Goal: Task Accomplishment & Management: Use online tool/utility

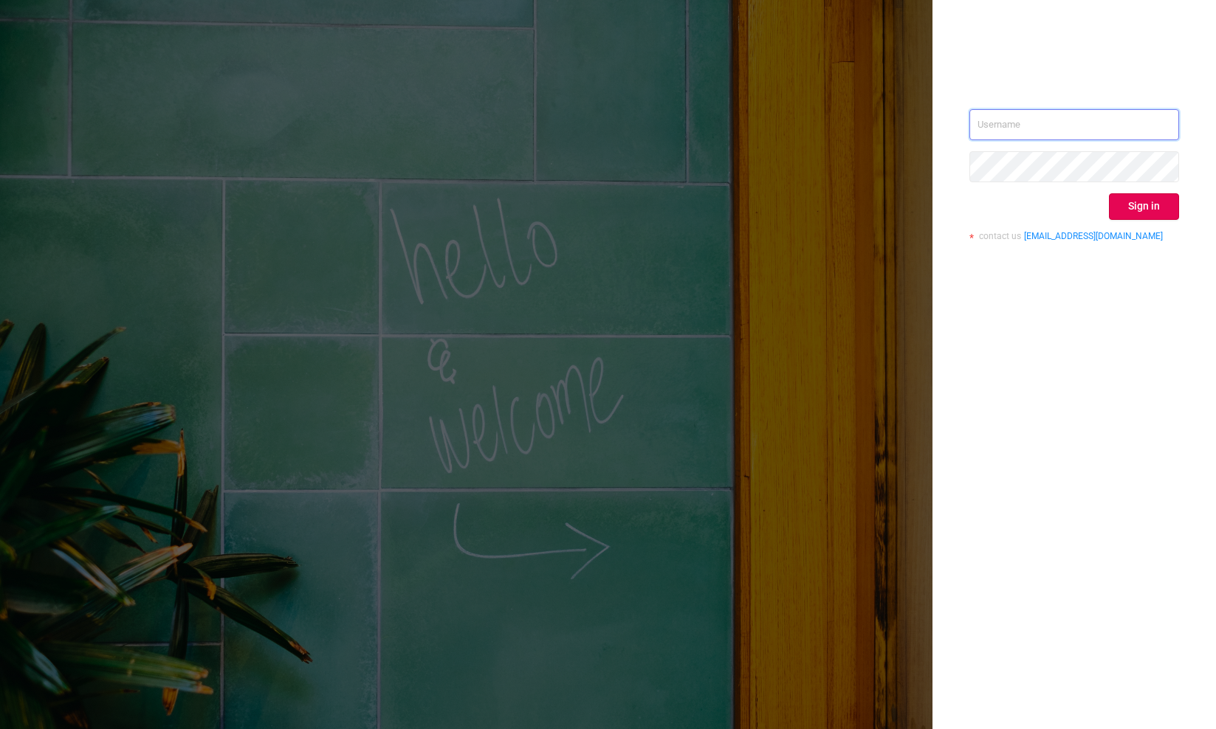
type input "[EMAIL_ADDRESS][DOMAIN_NAME]"
click at [1151, 210] on button "Sign in" at bounding box center [1144, 206] width 70 height 27
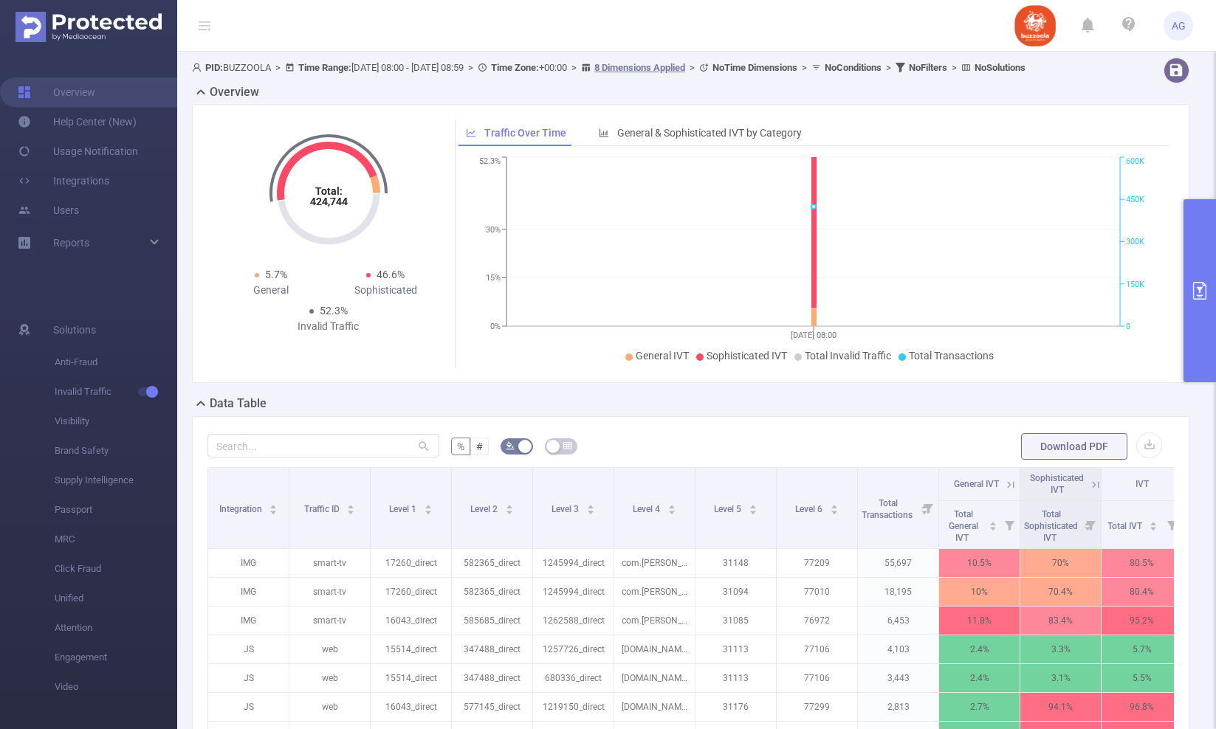
click at [1203, 252] on button "primary" at bounding box center [1199, 290] width 32 height 183
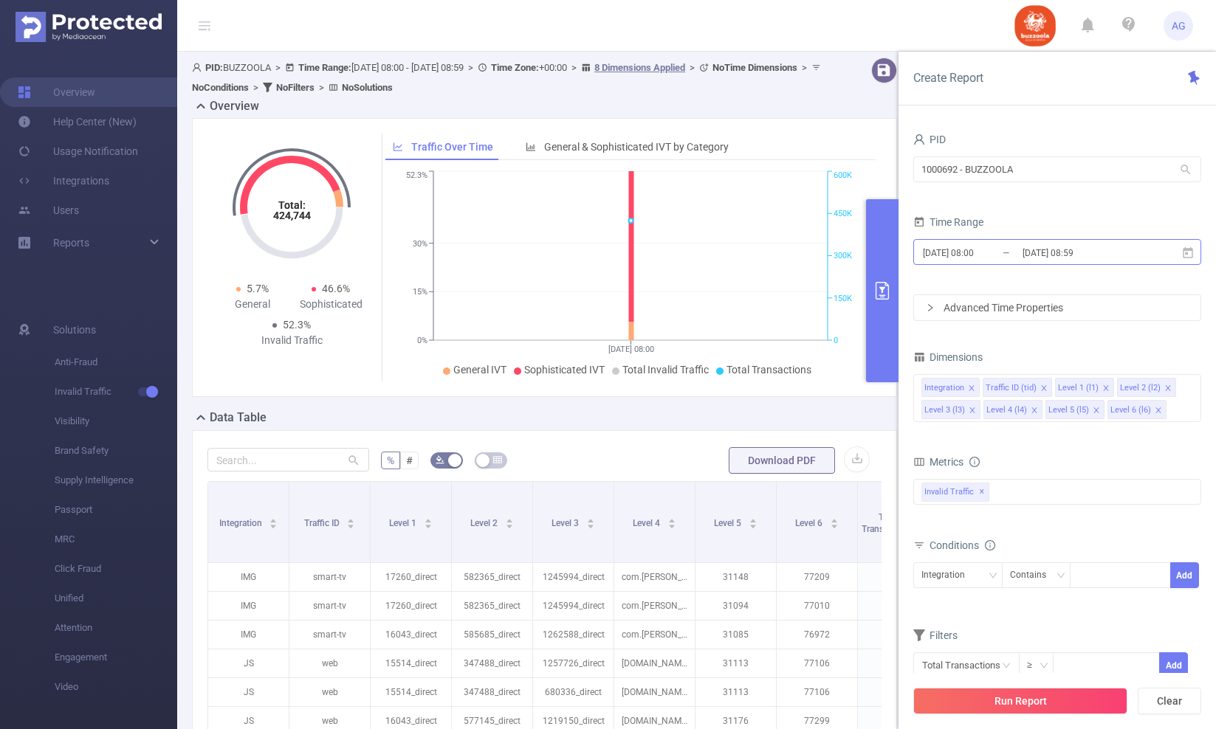
click at [998, 256] on input "[DATE] 08:00" at bounding box center [981, 253] width 120 height 20
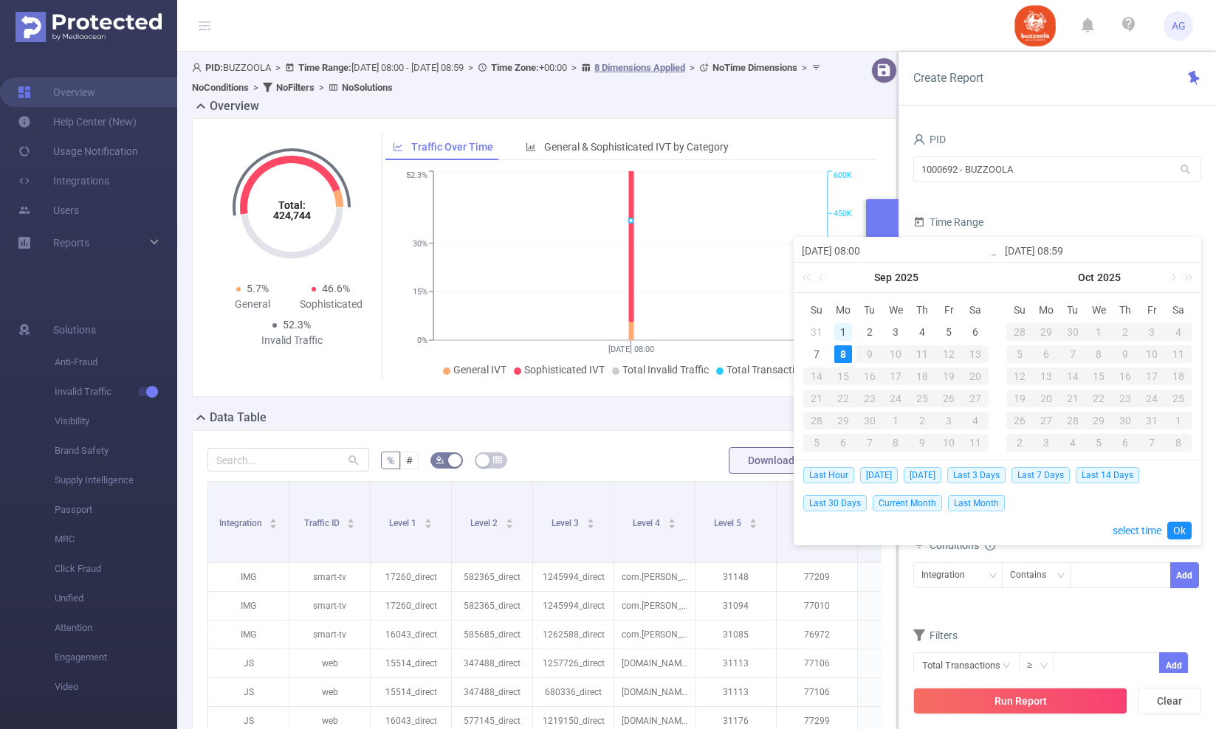
click at [844, 328] on div "1" at bounding box center [843, 332] width 18 height 18
click at [815, 355] on div "7" at bounding box center [817, 354] width 18 height 18
type input "[DATE] 08:00"
type input "[DATE] 08:59"
type input "[DATE] 08:00"
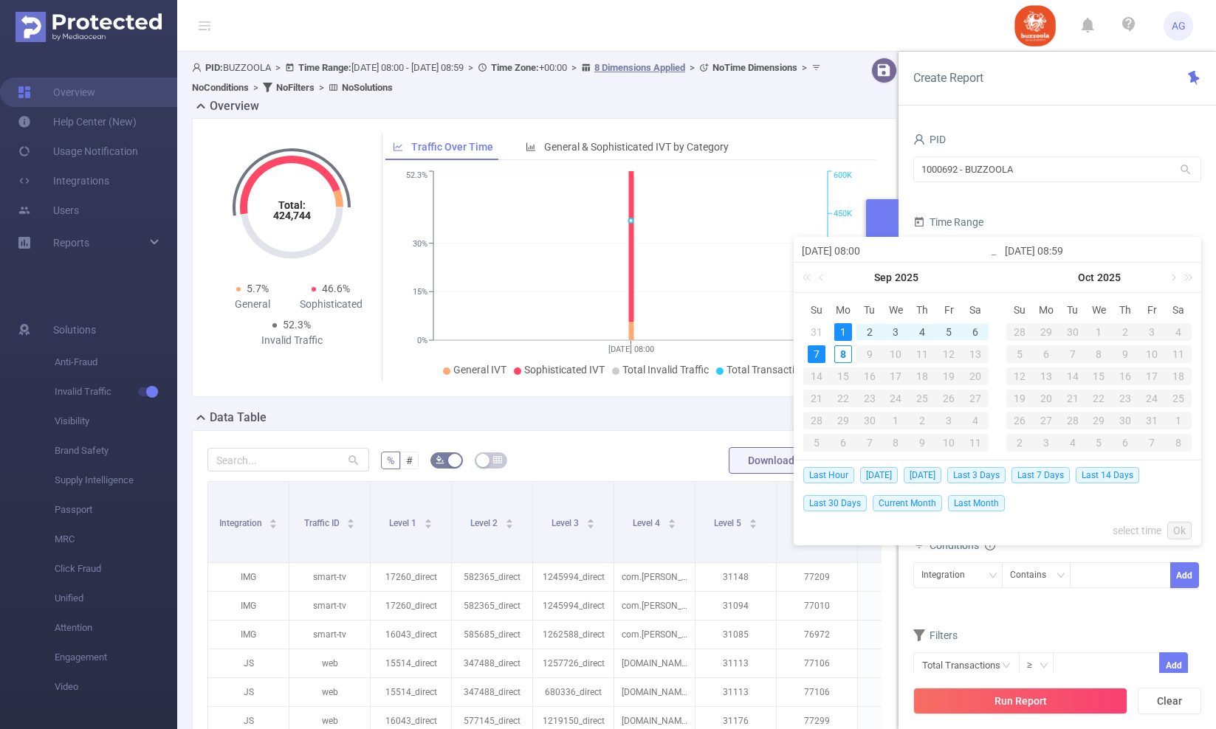
type input "[DATE] 08:59"
click at [1181, 528] on link "Ok" at bounding box center [1179, 531] width 24 height 18
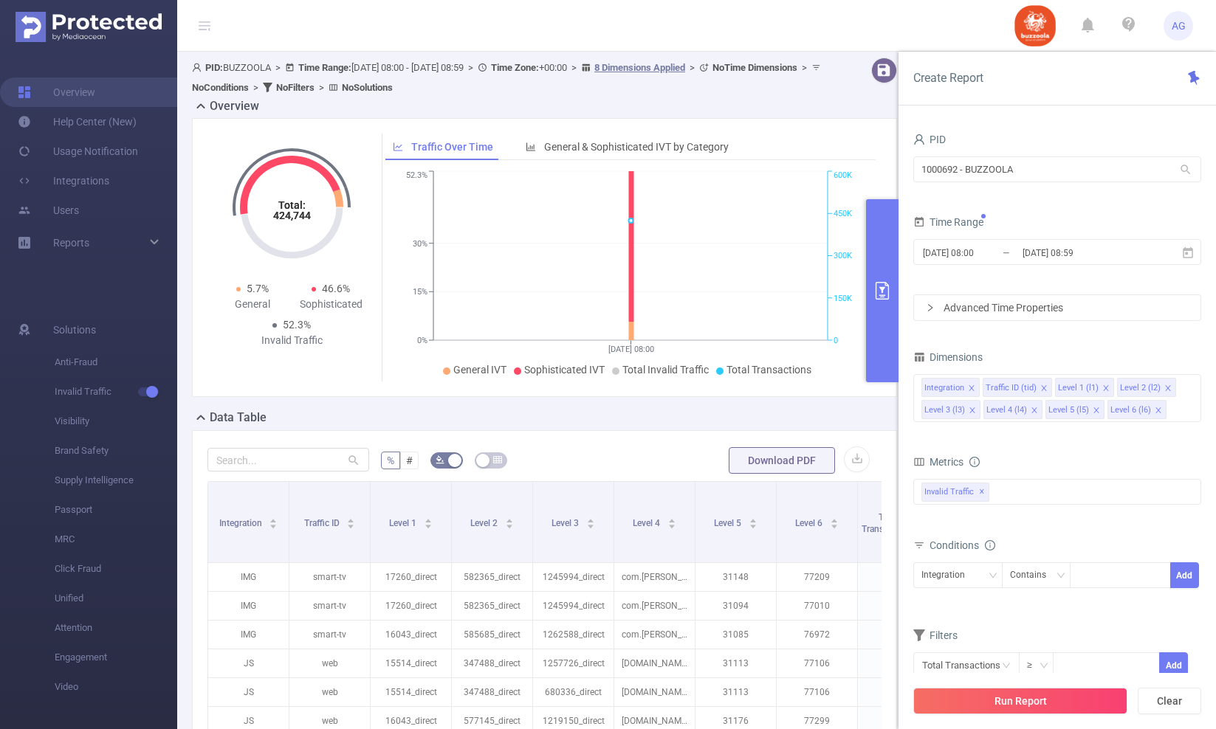
click at [1050, 306] on div "Advanced Time Properties" at bounding box center [1057, 307] width 286 height 25
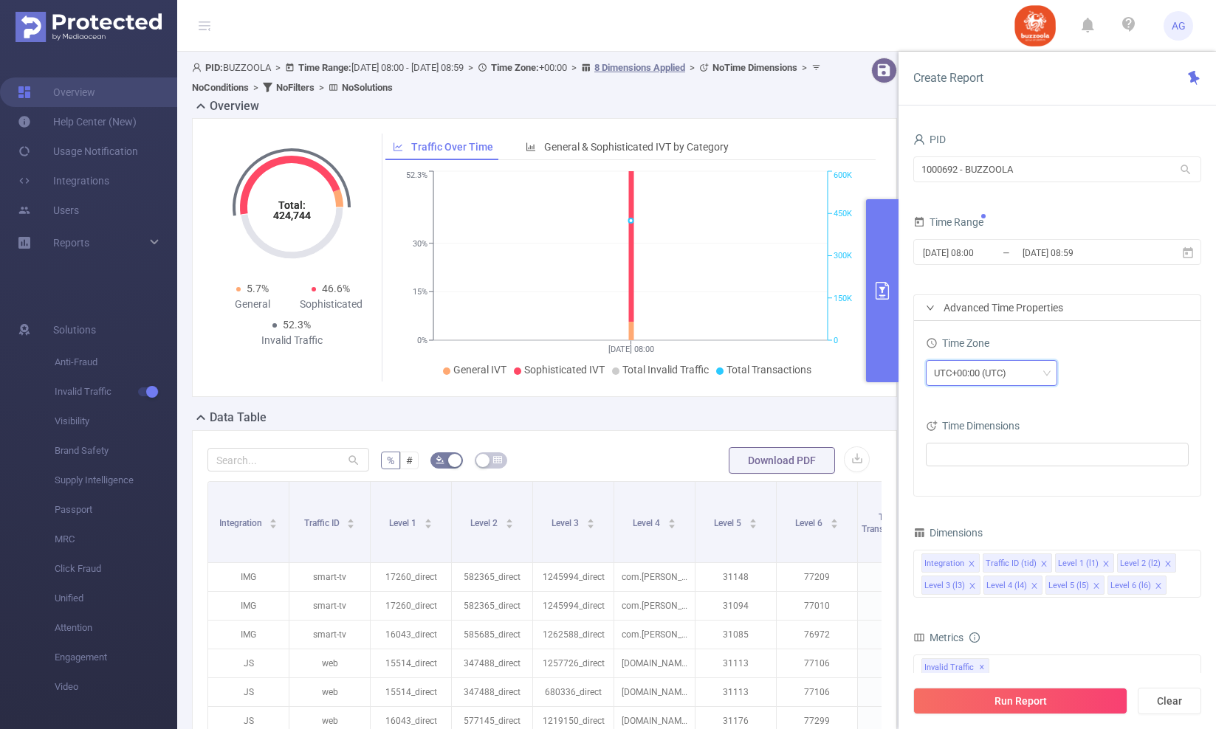
click at [994, 377] on div "UTC+00:00 (UTC)" at bounding box center [975, 373] width 83 height 24
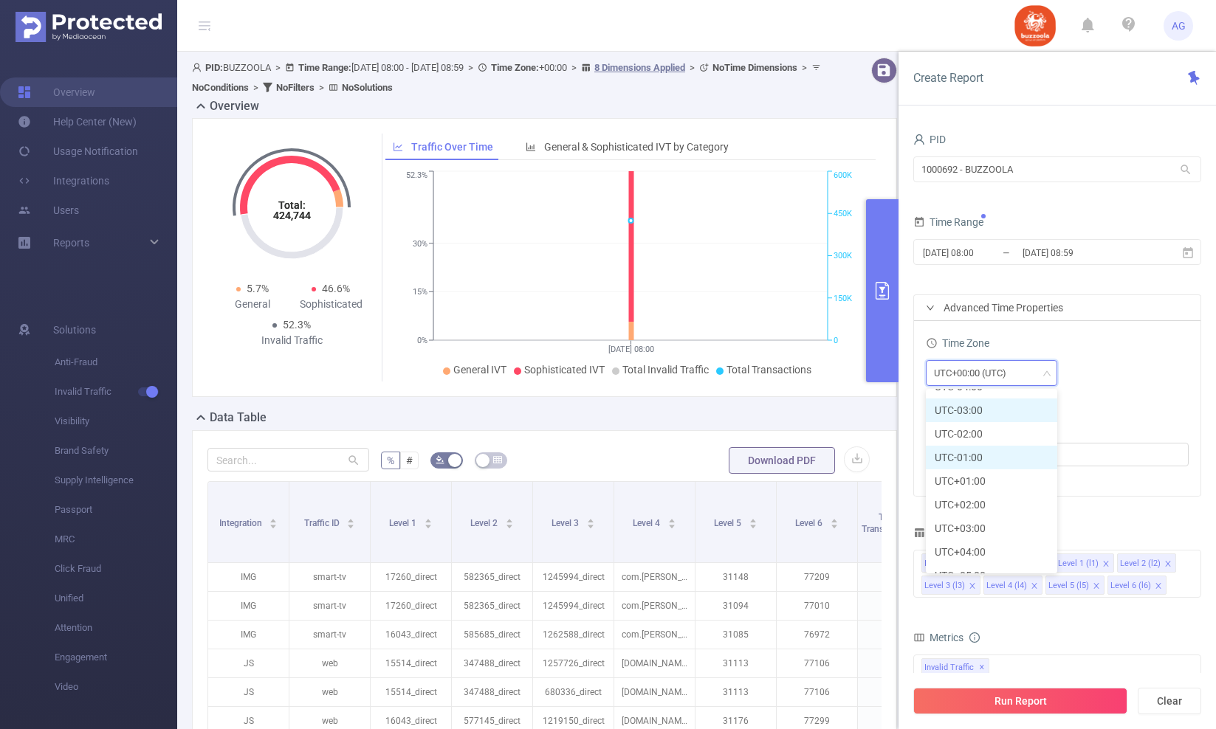
scroll to position [255, 0]
click at [980, 527] on li "UTC+03:00" at bounding box center [991, 527] width 131 height 24
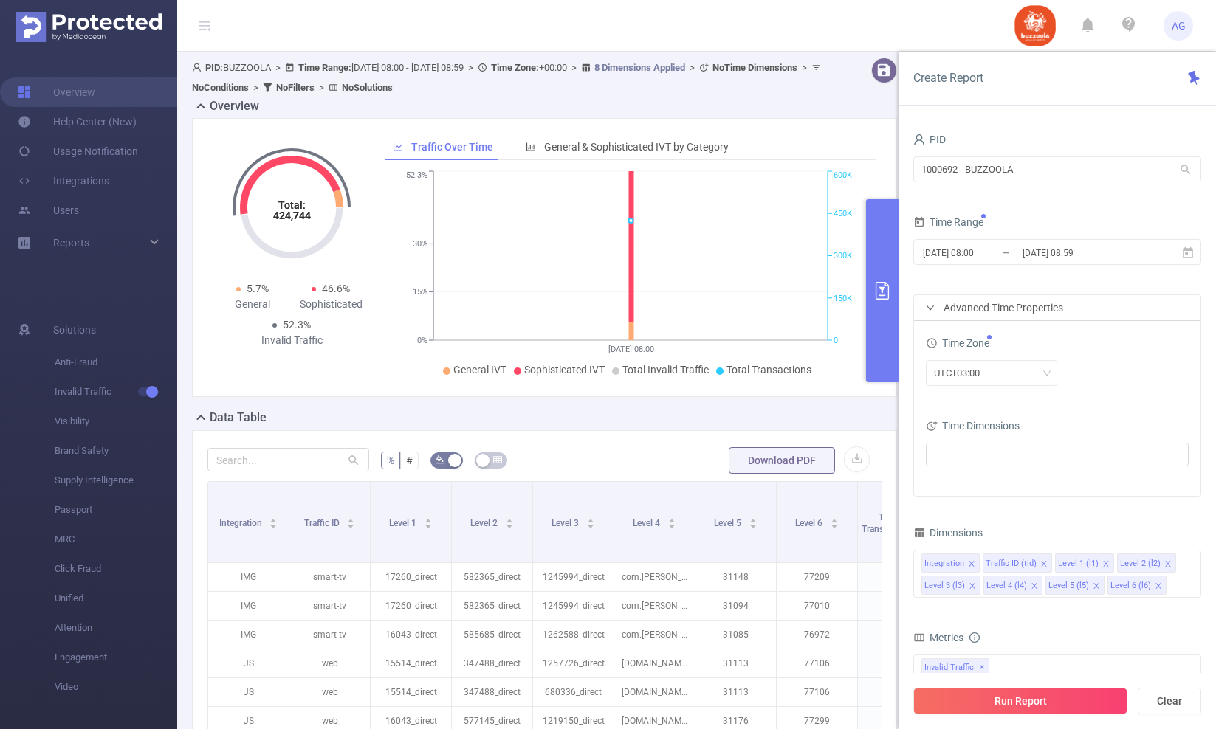
click at [1102, 396] on div "Time Zone UTC+03:00" at bounding box center [1057, 365] width 263 height 65
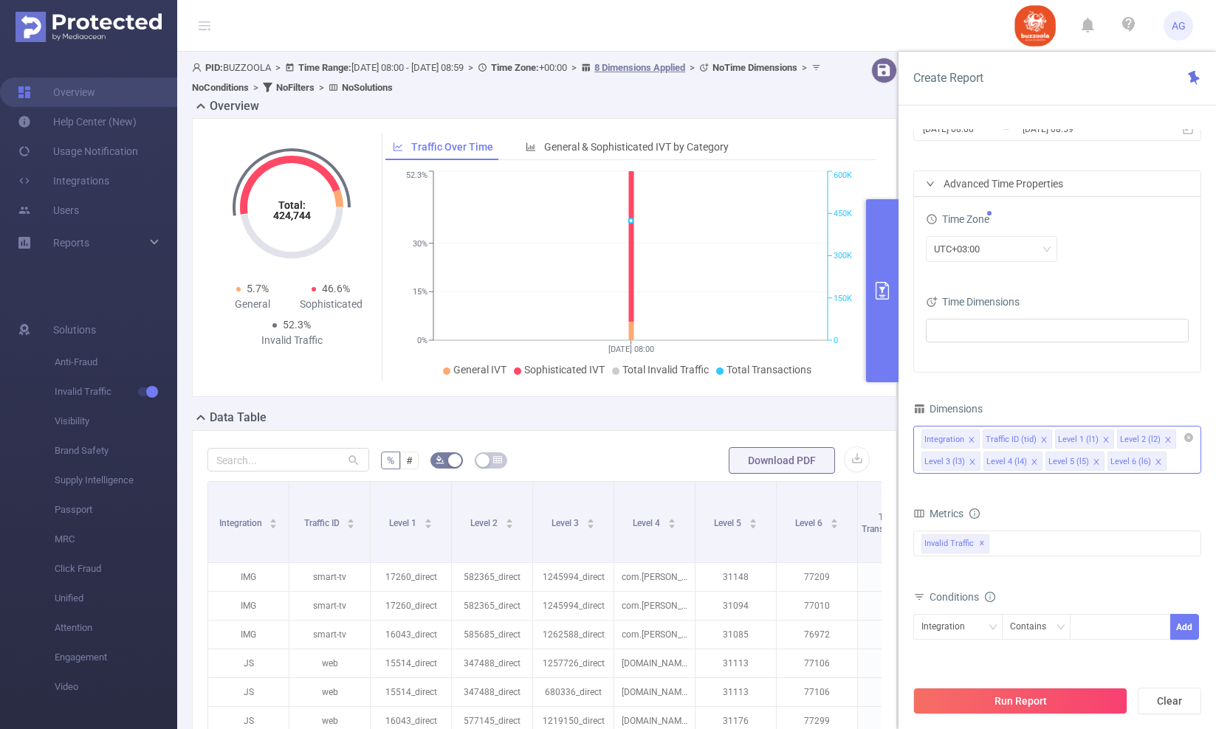
click at [971, 440] on icon "icon: close" at bounding box center [971, 439] width 7 height 7
click at [981, 441] on icon "icon: close" at bounding box center [982, 439] width 7 height 7
click at [972, 441] on icon "icon: close" at bounding box center [971, 439] width 5 height 5
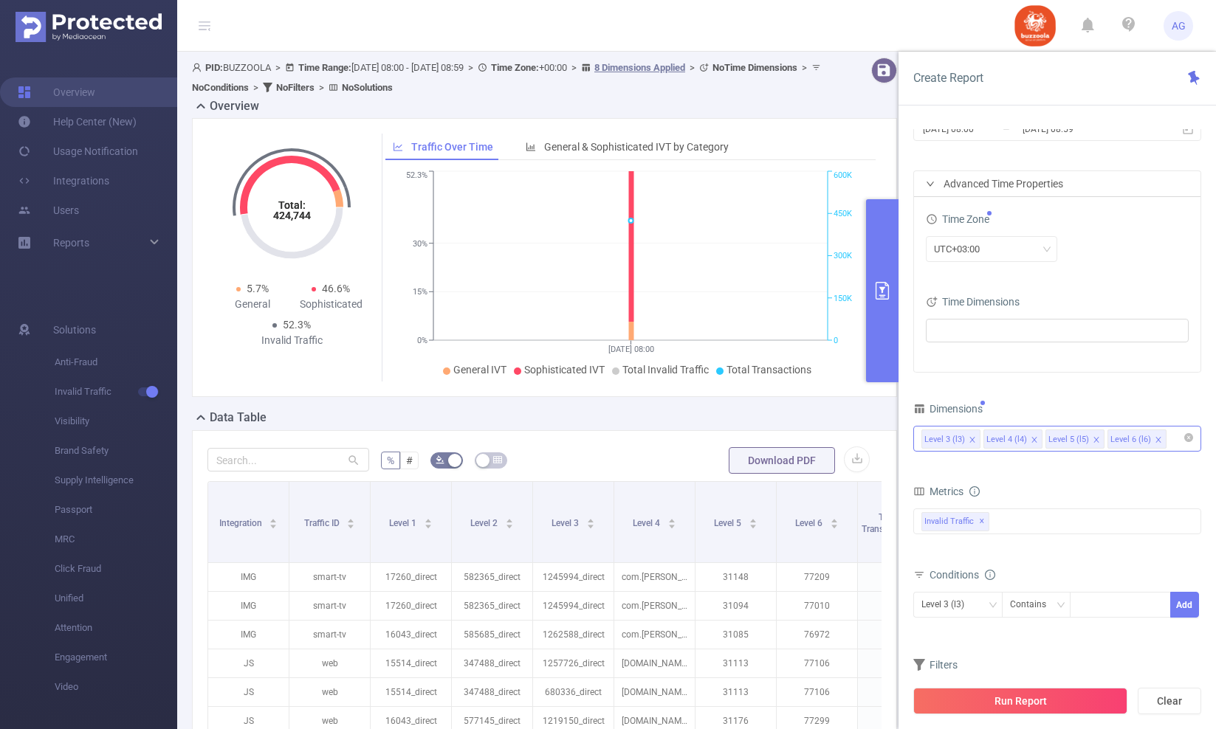
click at [1034, 441] on icon "icon: close" at bounding box center [1033, 439] width 7 height 7
click at [1017, 524] on div "Invalid Traffic ✕" at bounding box center [1057, 522] width 288 height 26
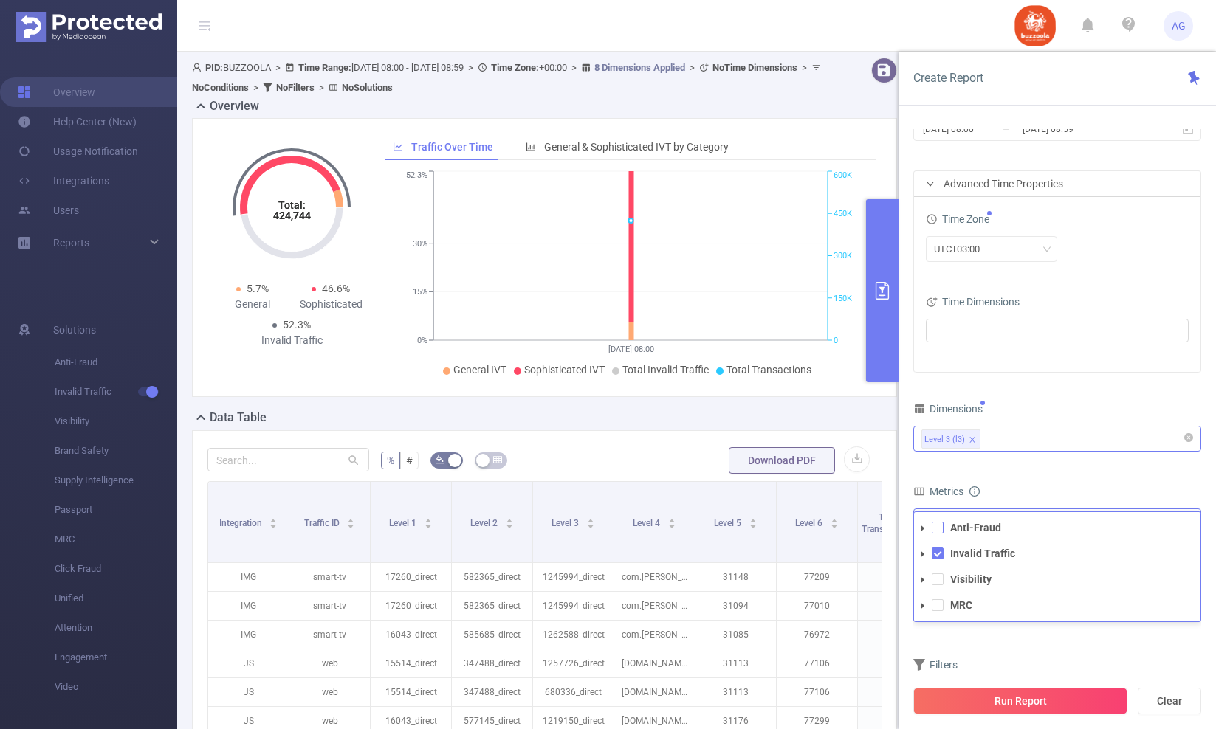
click at [935, 525] on span at bounding box center [938, 528] width 12 height 12
click at [1061, 489] on div "Metrics" at bounding box center [1057, 493] width 288 height 24
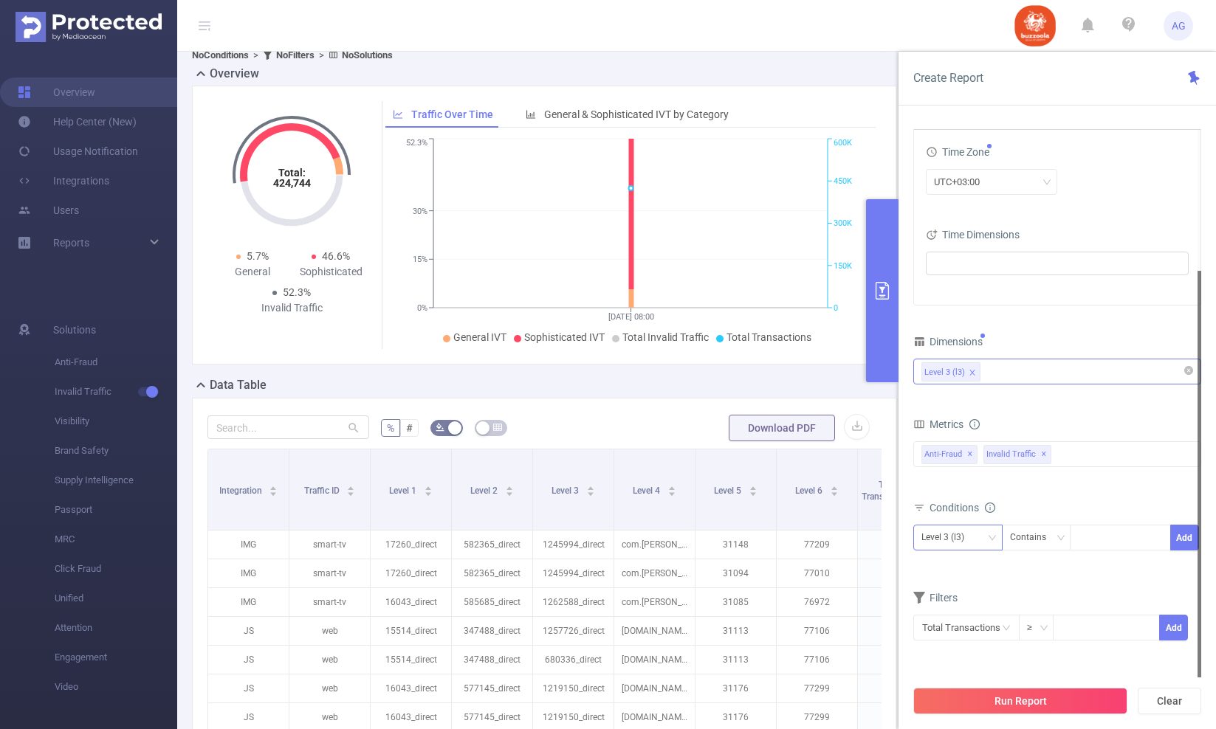
scroll to position [50, 0]
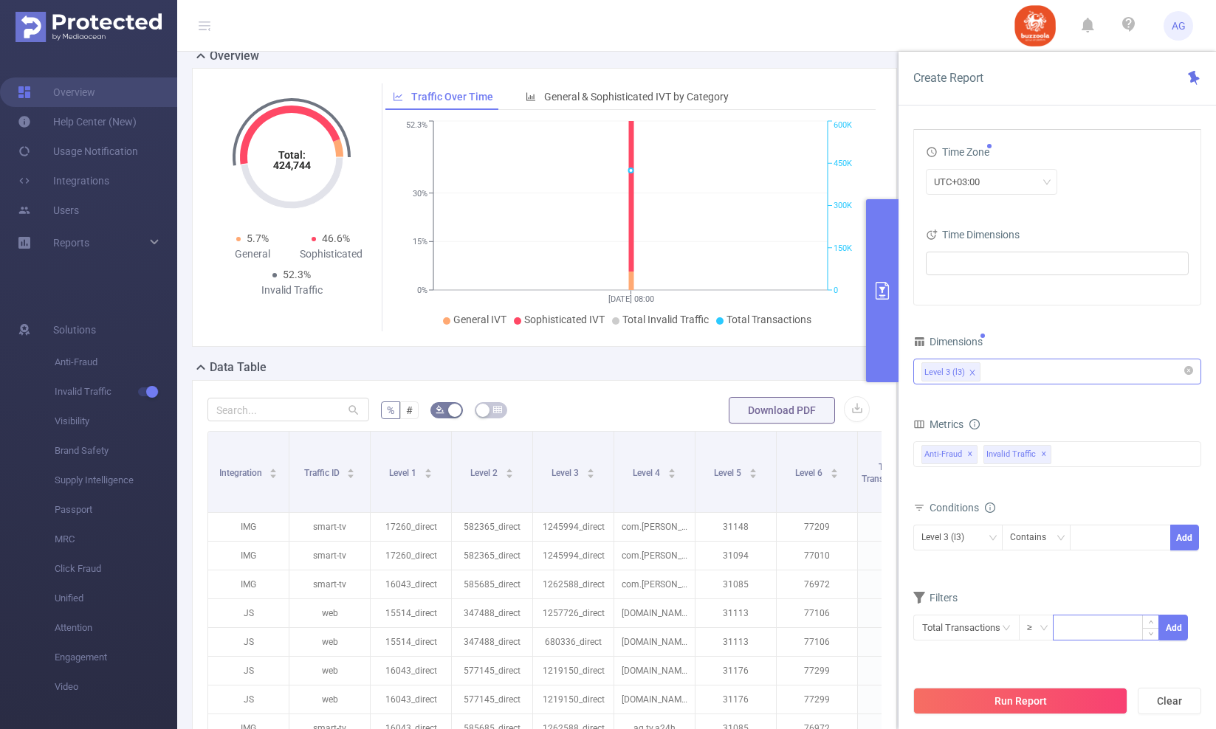
click at [1100, 626] on input at bounding box center [1105, 627] width 105 height 22
type input "2"
type input "1,000"
click at [1184, 634] on button "Add" at bounding box center [1173, 628] width 29 height 26
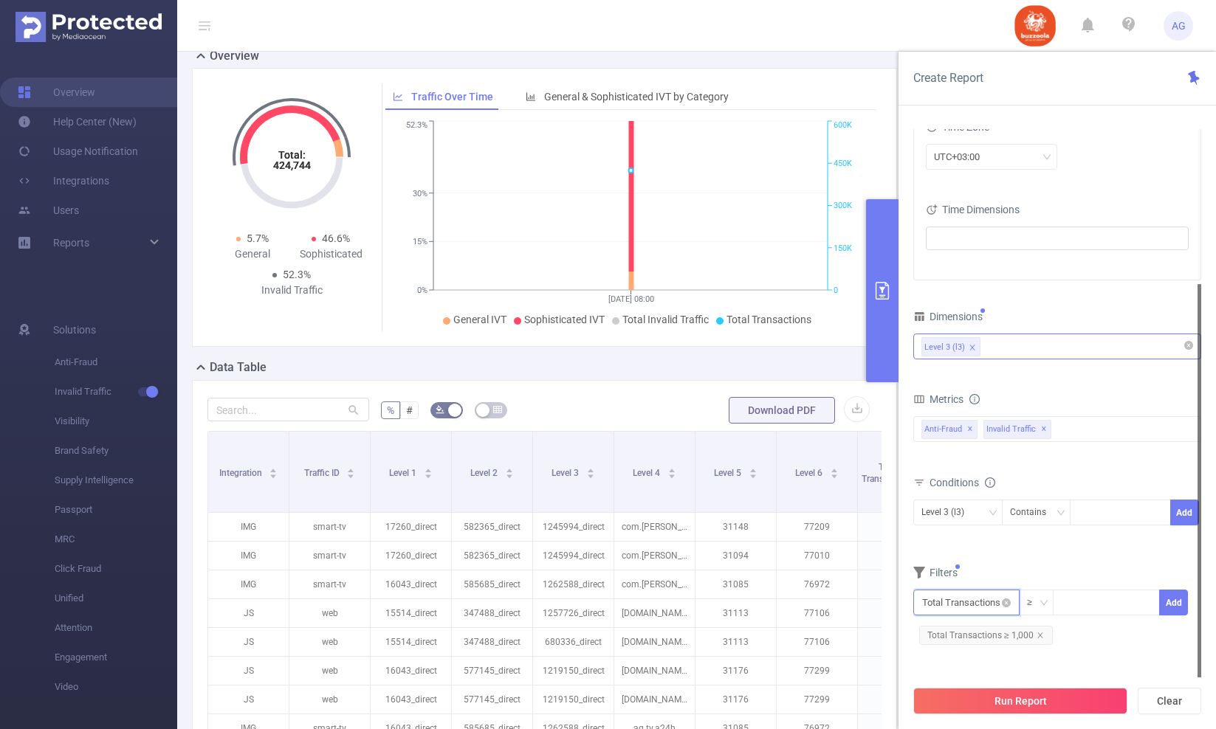
click at [993, 607] on input "text" at bounding box center [966, 603] width 106 height 26
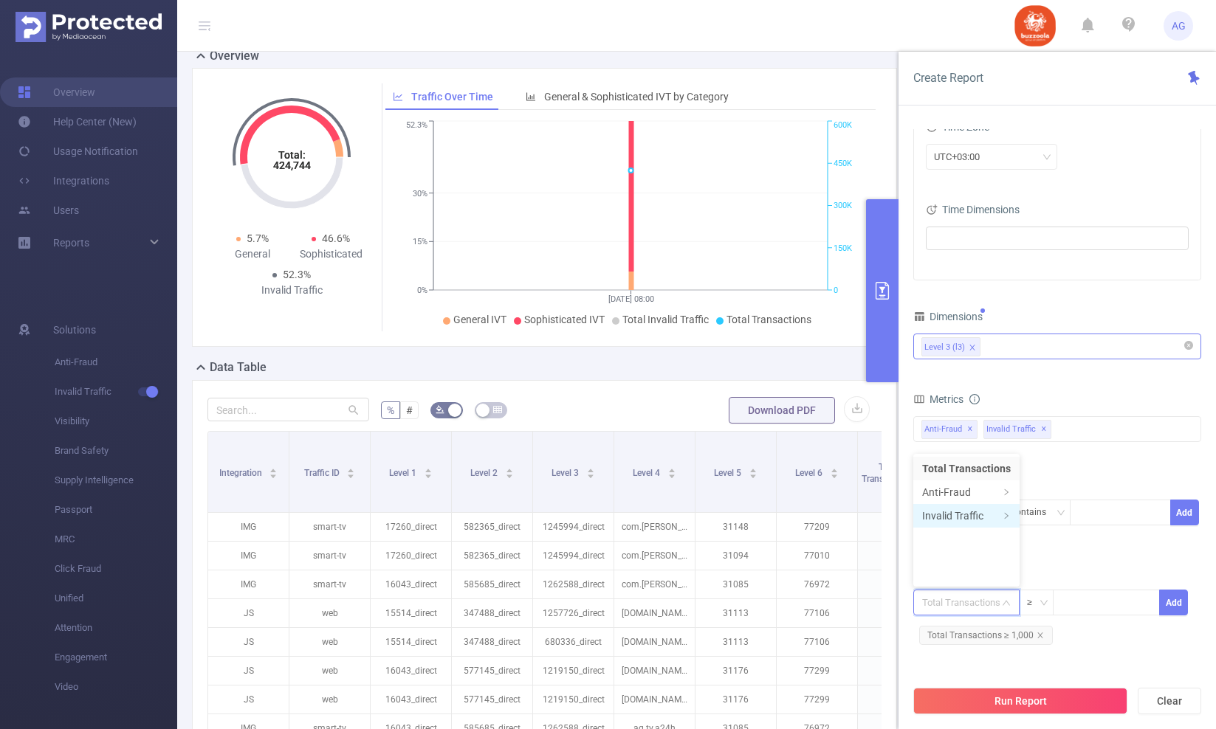
click at [977, 520] on li "Invalid Traffic" at bounding box center [966, 516] width 106 height 24
click at [1025, 520] on li "IVT" at bounding box center [1069, 516] width 107 height 24
click at [1135, 468] on li "Total IVT" at bounding box center [1164, 469] width 81 height 24
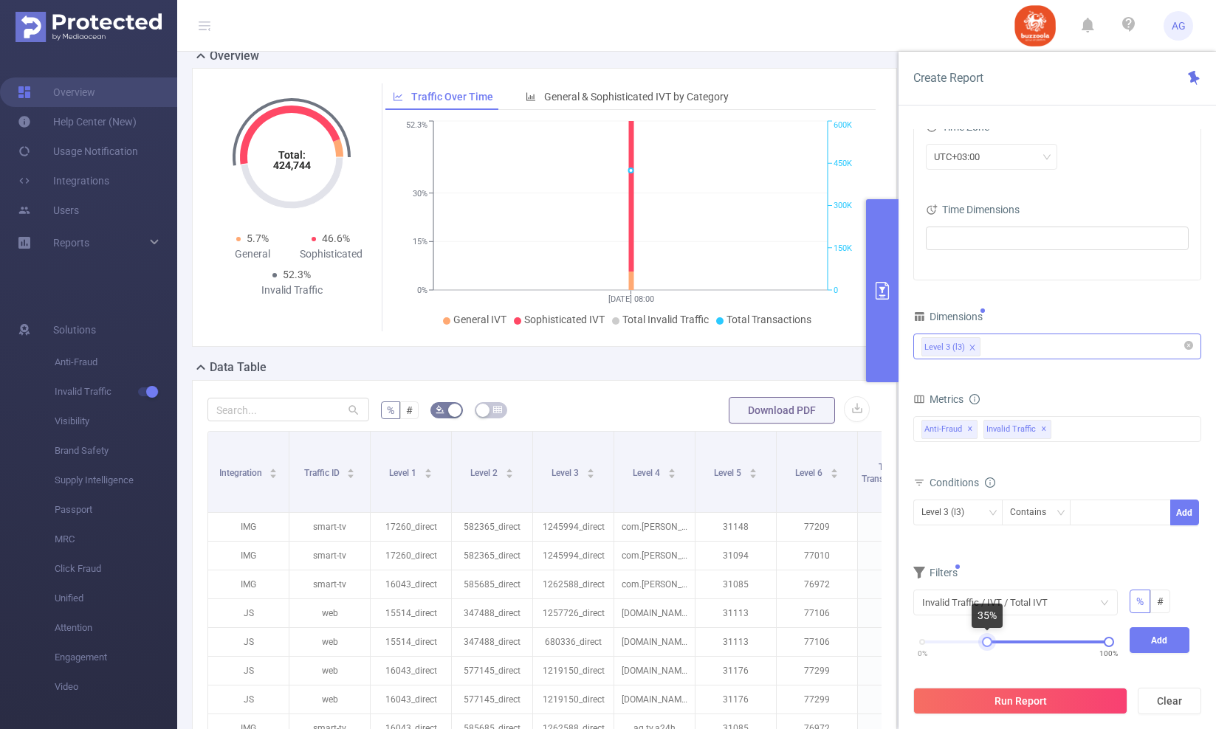
drag, startPoint x: 923, startPoint y: 644, endPoint x: 986, endPoint y: 644, distance: 63.5
click at [988, 644] on div at bounding box center [987, 642] width 10 height 10
click at [1148, 649] on button "Add" at bounding box center [1159, 640] width 61 height 26
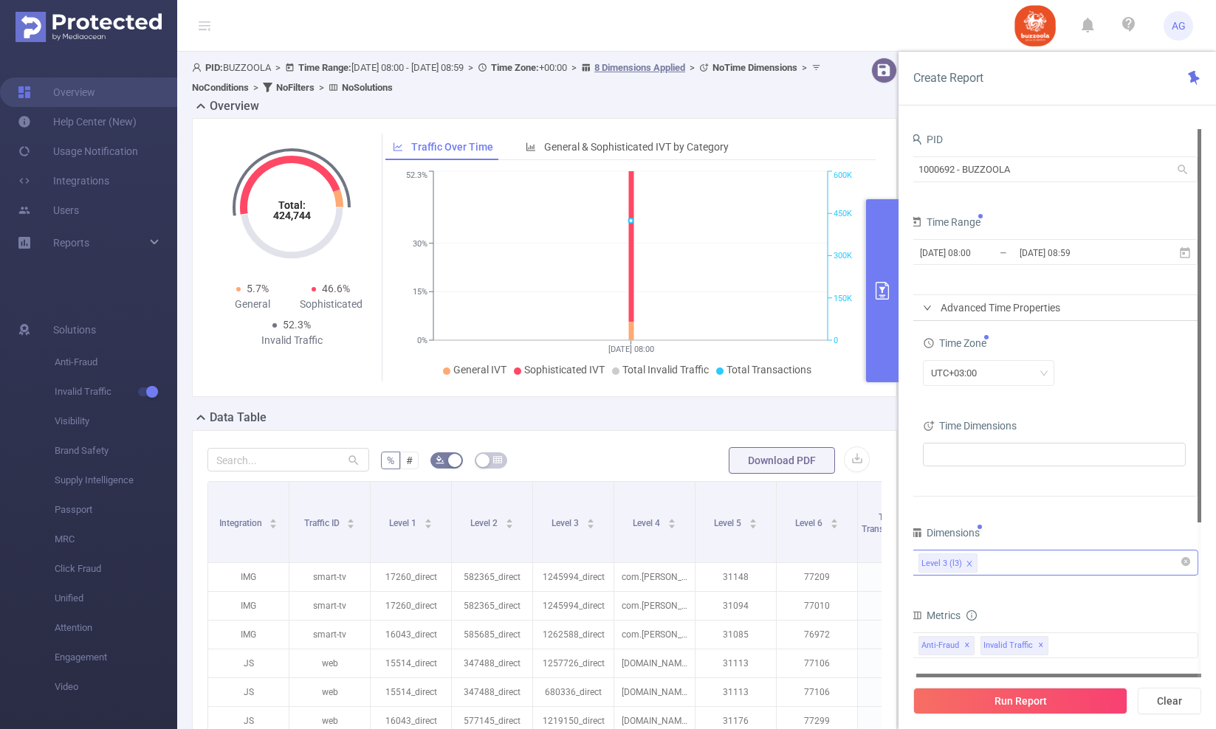
scroll to position [0, 0]
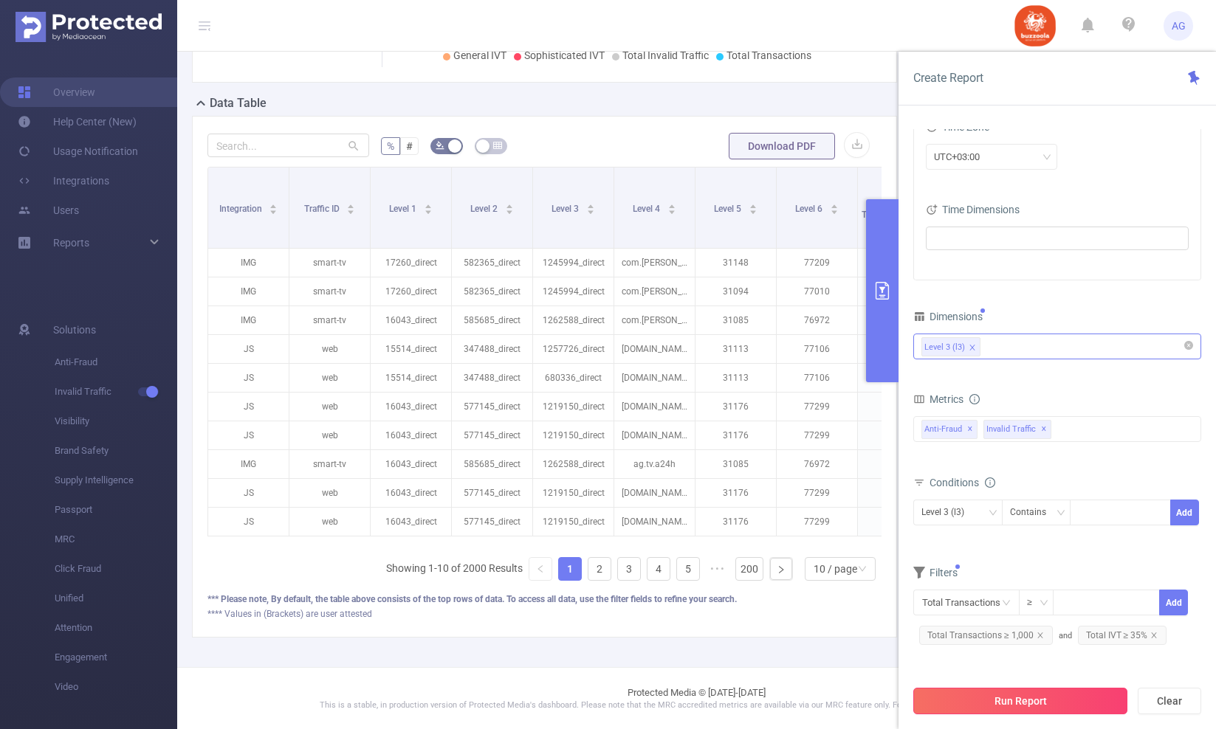
click at [1006, 694] on button "Run Report" at bounding box center [1020, 701] width 214 height 27
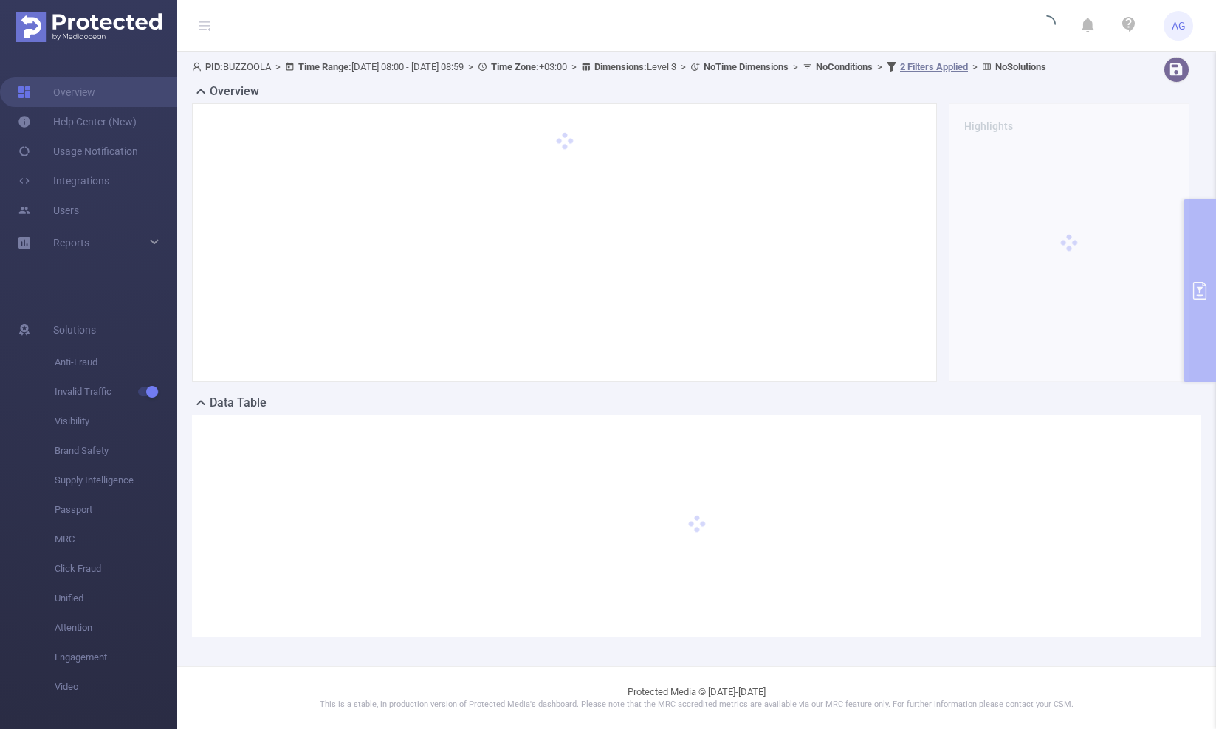
scroll to position [14, 0]
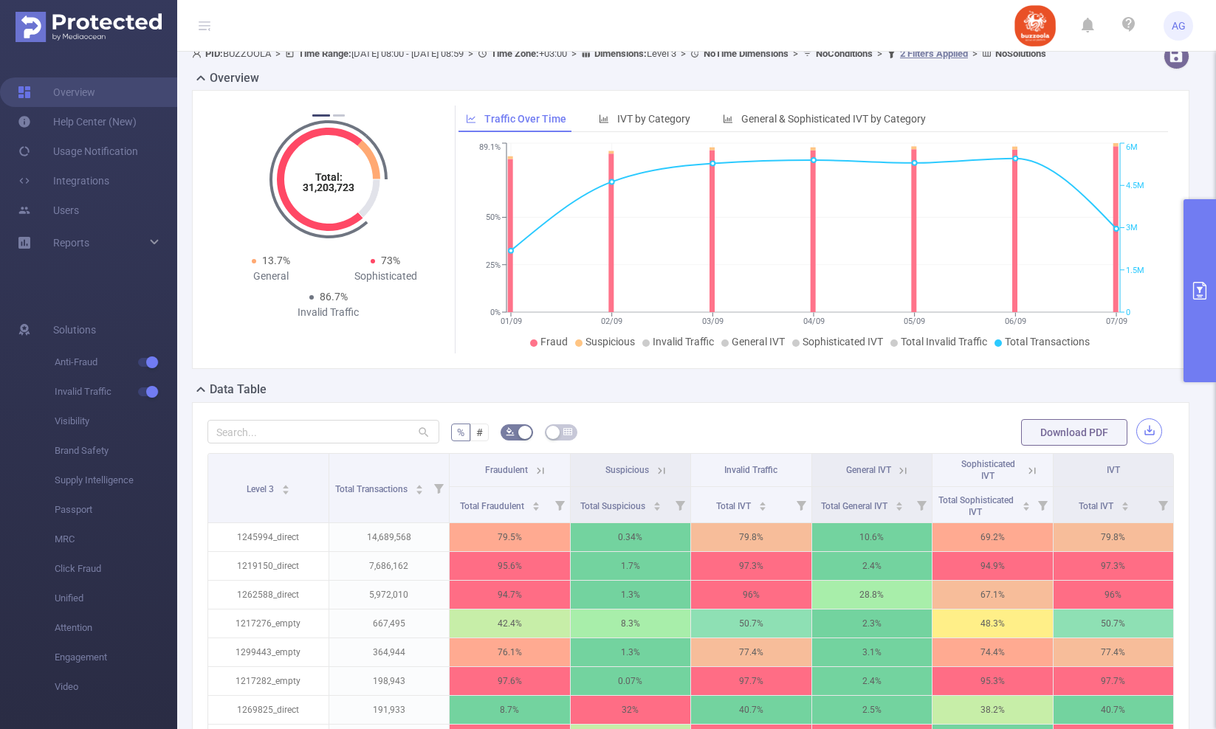
click at [1152, 444] on button "button" at bounding box center [1149, 432] width 26 height 26
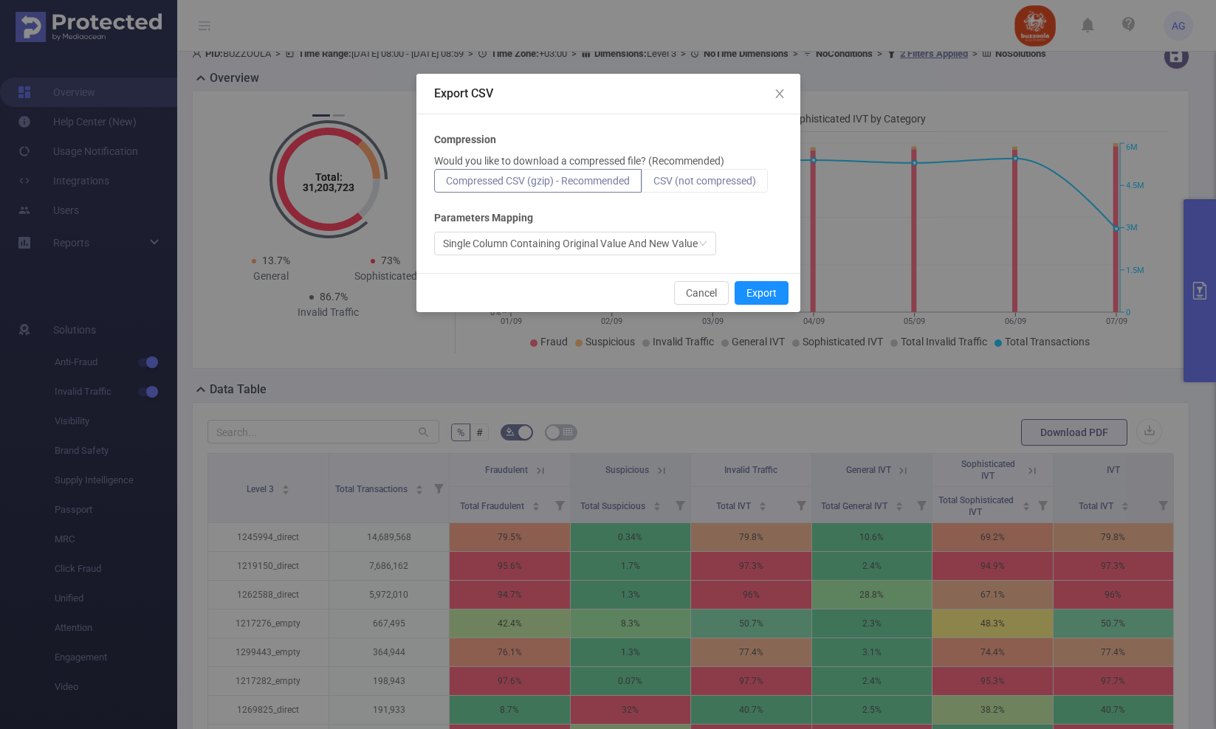
click at [688, 189] on label "CSV (not compressed)" at bounding box center [704, 181] width 126 height 24
click at [653, 185] on input "CSV (not compressed)" at bounding box center [653, 185] width 0 height 0
click at [768, 300] on button "Export" at bounding box center [761, 293] width 54 height 24
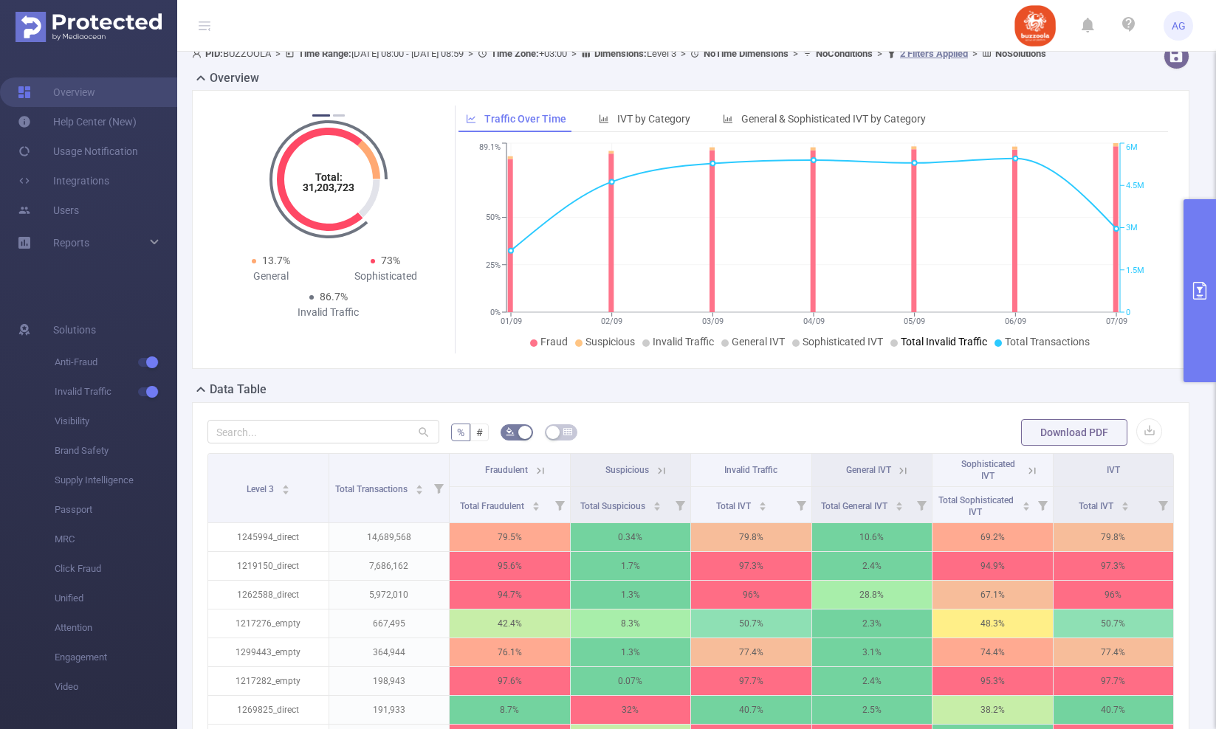
click at [1197, 362] on button "primary" at bounding box center [1199, 290] width 32 height 183
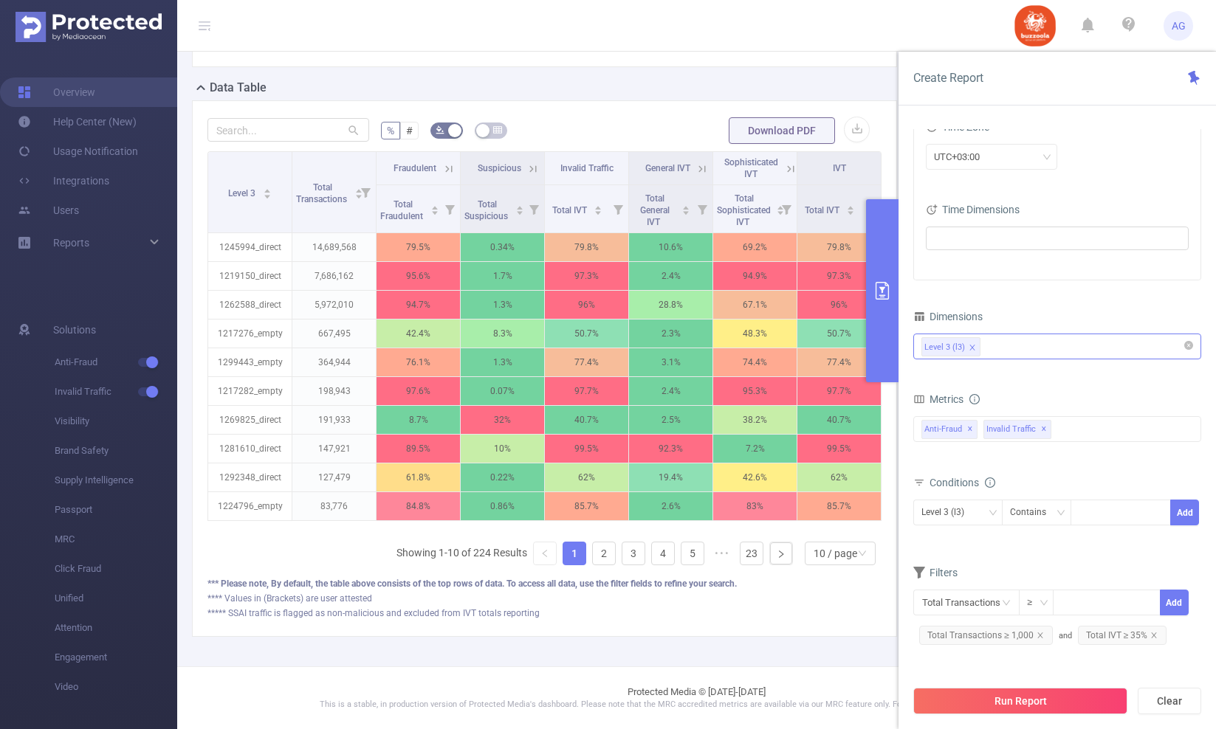
scroll to position [329, 0]
click at [1152, 636] on icon "icon: close" at bounding box center [1153, 635] width 7 height 7
click at [968, 598] on input "text" at bounding box center [966, 603] width 106 height 26
click at [980, 511] on li "Invalid Traffic" at bounding box center [966, 516] width 106 height 24
click at [1043, 515] on li "IVT" at bounding box center [1069, 516] width 107 height 24
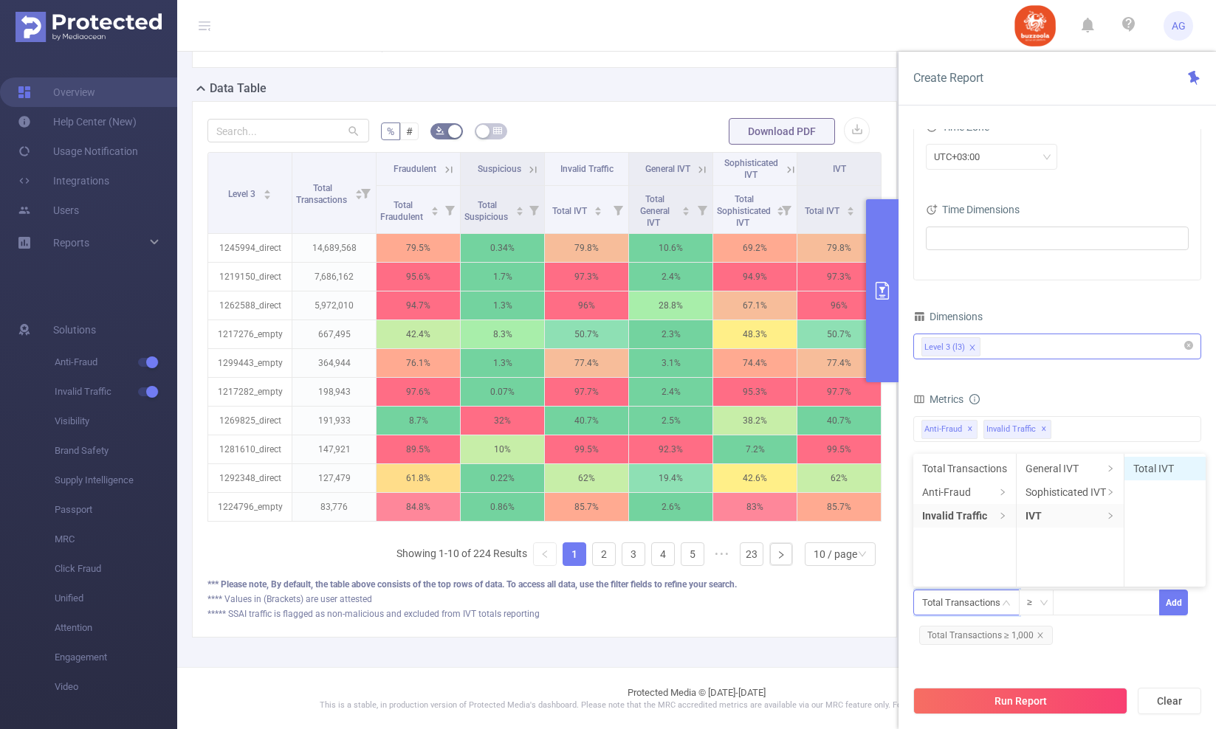
click at [1147, 475] on li "Total IVT" at bounding box center [1164, 469] width 81 height 24
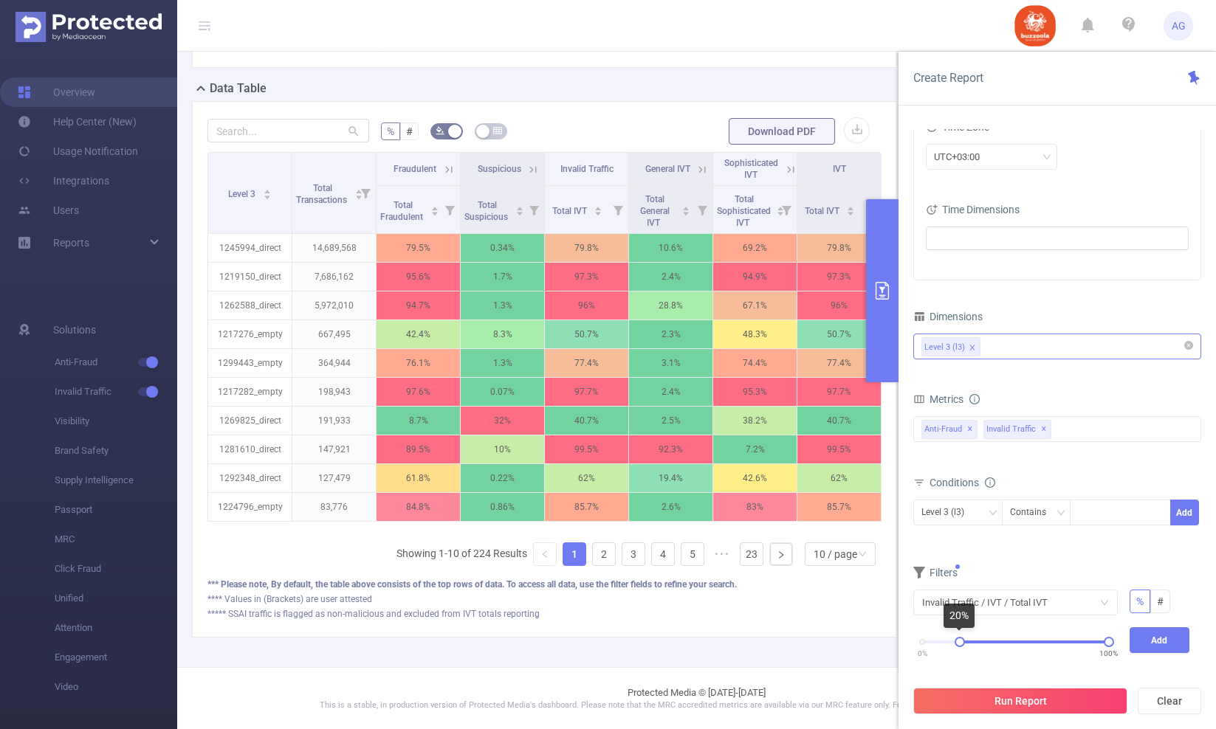
drag, startPoint x: 926, startPoint y: 646, endPoint x: 960, endPoint y: 646, distance: 33.2
click at [960, 646] on div "0% 100%" at bounding box center [1015, 642] width 187 height 9
click at [1111, 647] on div "0% 100%" at bounding box center [1015, 647] width 216 height 40
drag, startPoint x: 1111, startPoint y: 644, endPoint x: 989, endPoint y: 645, distance: 121.8
click at [989, 645] on div at bounding box center [987, 642] width 10 height 10
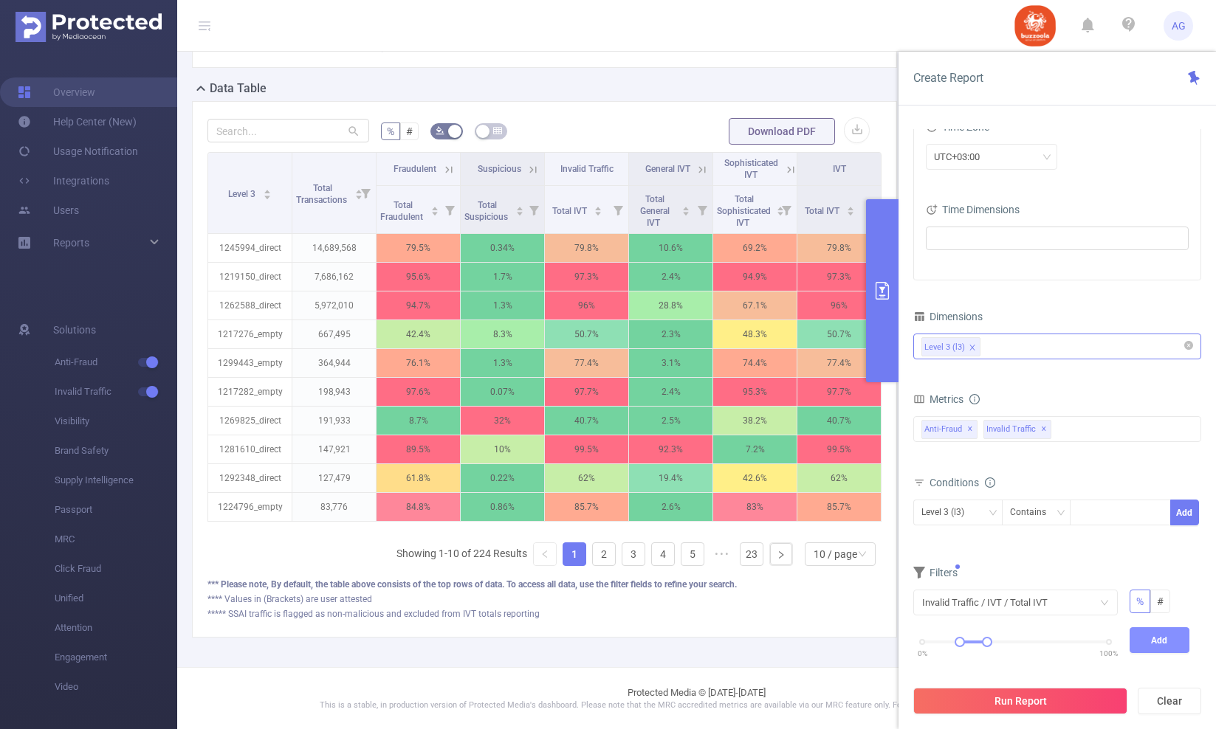
click at [1141, 644] on button "Add" at bounding box center [1159, 640] width 61 height 26
click at [1057, 701] on button "Run Report" at bounding box center [1020, 701] width 214 height 27
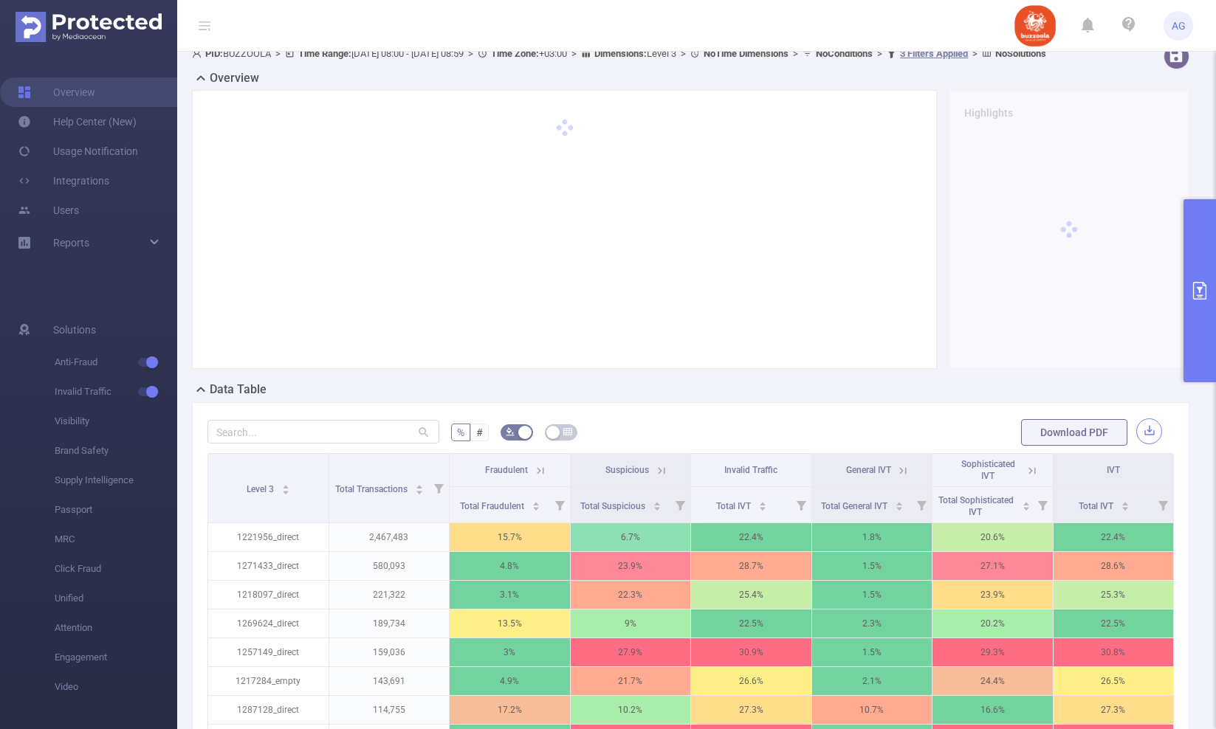
click at [1146, 444] on button "button" at bounding box center [1149, 432] width 26 height 26
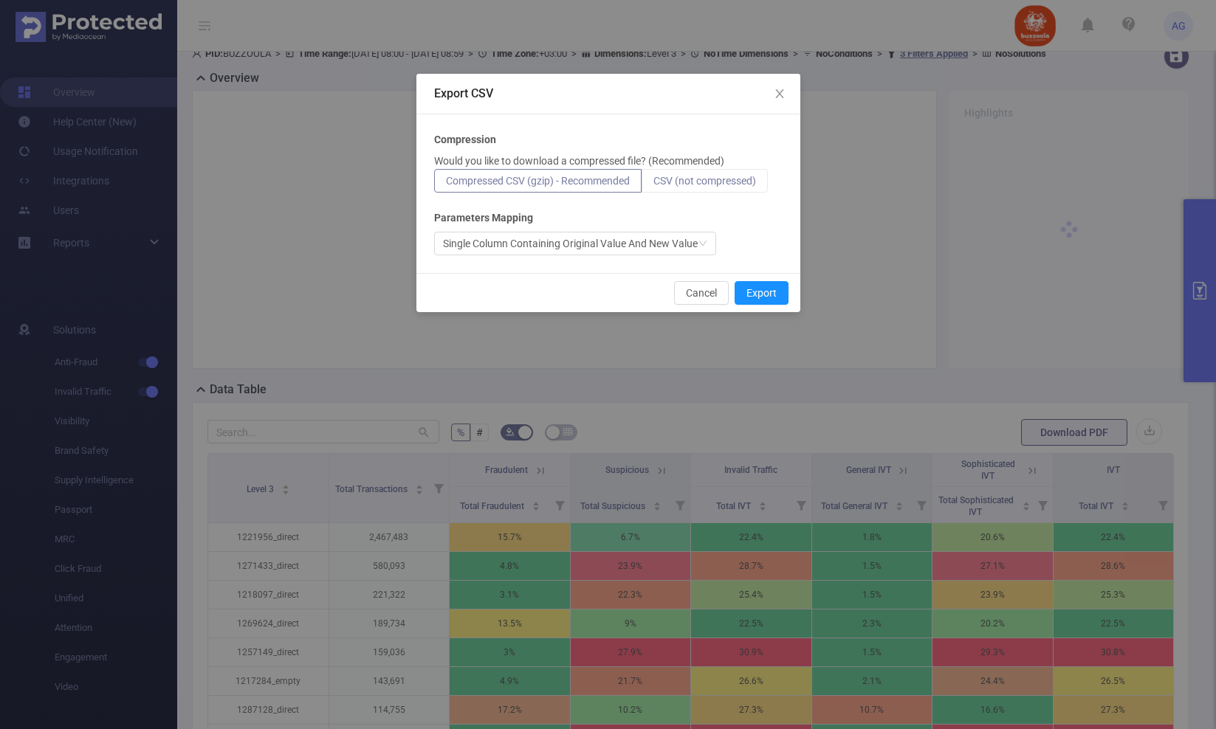
click at [710, 181] on span "CSV (not compressed)" at bounding box center [704, 181] width 103 height 12
click at [653, 185] on input "CSV (not compressed)" at bounding box center [653, 185] width 0 height 0
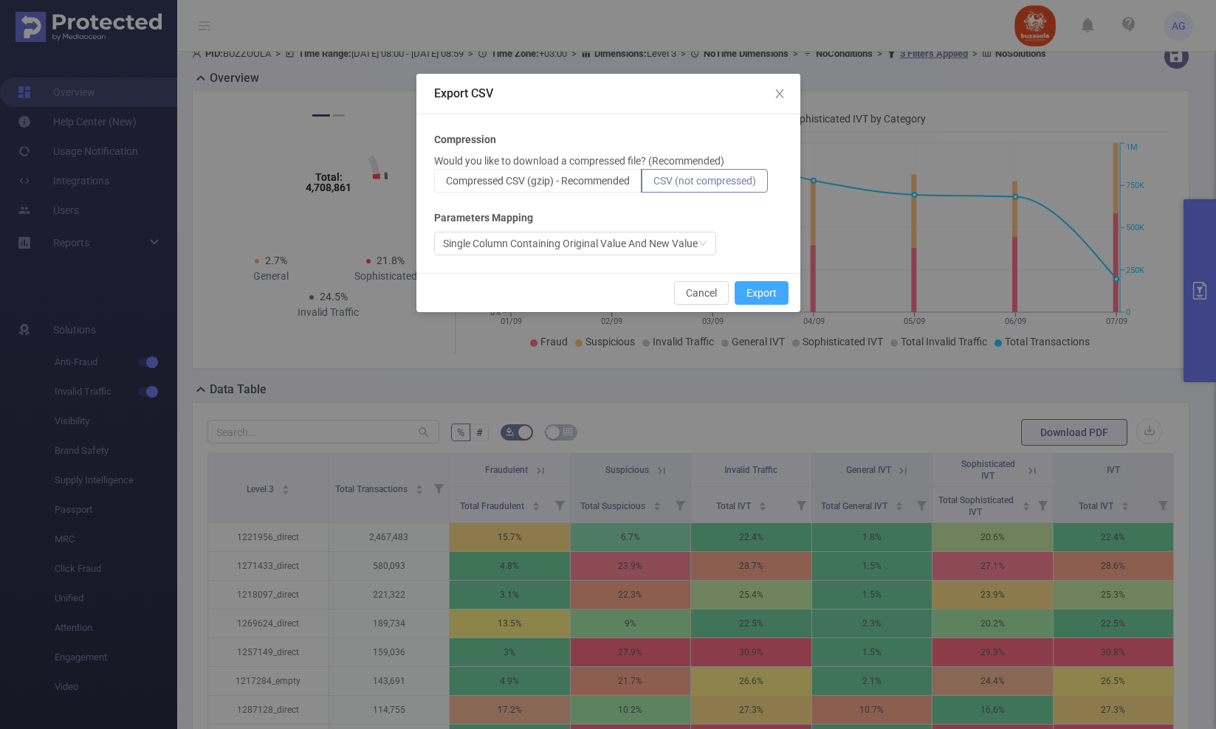
click at [777, 295] on button "Export" at bounding box center [761, 293] width 54 height 24
